Goal: Navigation & Orientation: Go to known website

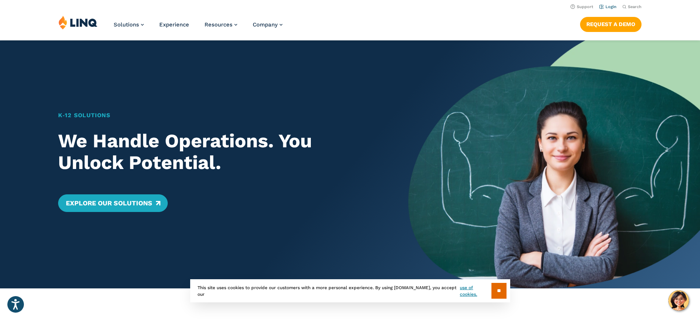
click at [605, 7] on link "Login" at bounding box center [607, 6] width 17 height 5
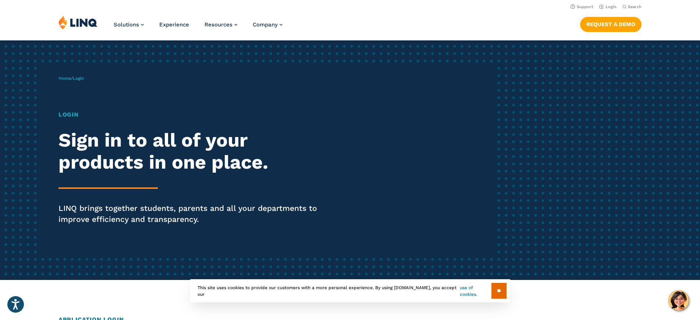
click at [474, 292] on link "use of cookies." at bounding box center [475, 291] width 31 height 13
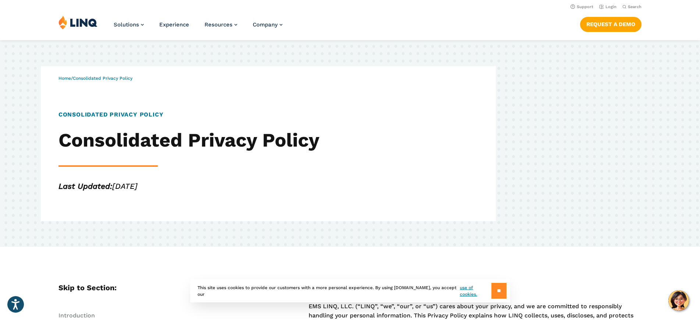
click at [493, 295] on input "**" at bounding box center [498, 291] width 15 height 16
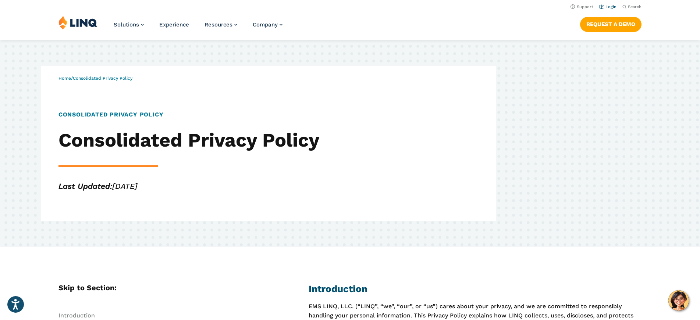
click at [610, 7] on link "Login" at bounding box center [607, 6] width 17 height 5
